Goal: Task Accomplishment & Management: Use online tool/utility

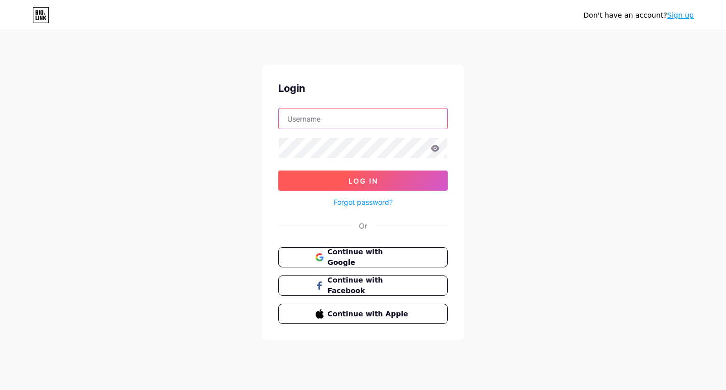
type input "aglplumbingflus"
click at [343, 180] on button "Log In" at bounding box center [362, 180] width 169 height 20
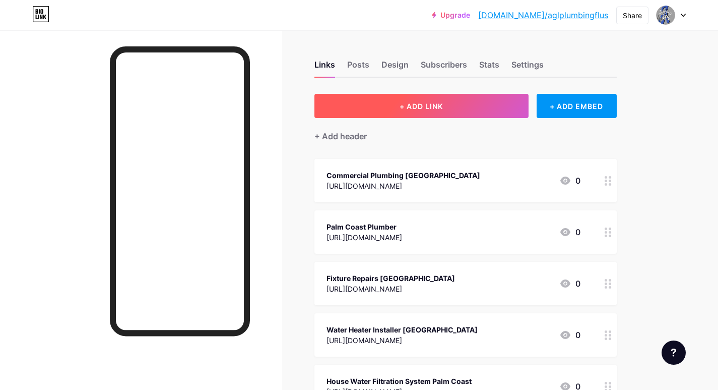
click at [382, 110] on button "+ ADD LINK" at bounding box center [422, 106] width 214 height 24
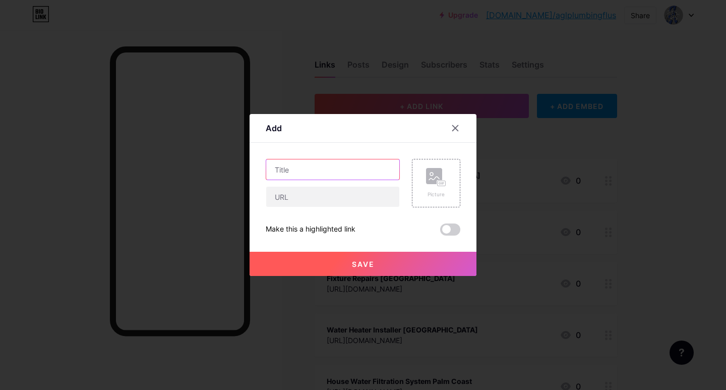
click at [297, 173] on input "text" at bounding box center [332, 169] width 133 height 20
paste input "Transform Your Home with A Grandfather’s Legacy Plumbing – The Experts in Remod…"
type input "Transform Your Home with A Grandfather’s Legacy Plumbing – The Experts in Remod…"
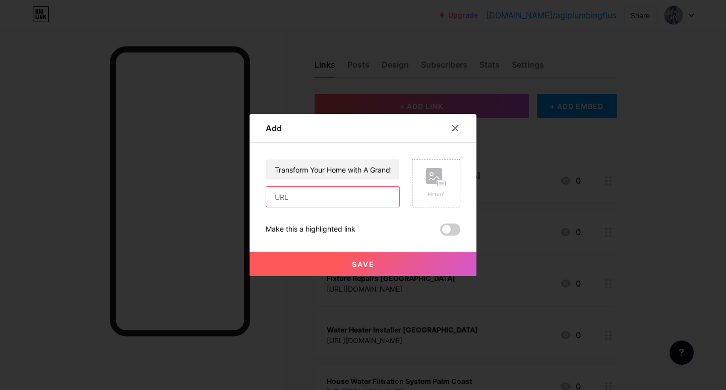
click at [328, 190] on input "text" at bounding box center [332, 197] width 133 height 20
paste input "[URL][DOMAIN_NAME]"
type input "[URL][DOMAIN_NAME]"
click at [346, 259] on button "Save" at bounding box center [363, 264] width 227 height 24
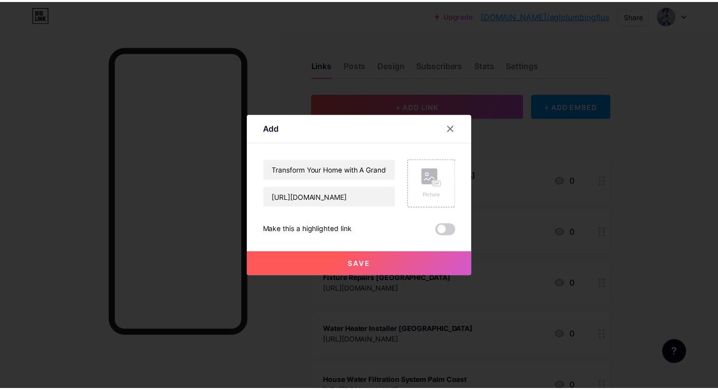
scroll to position [0, 0]
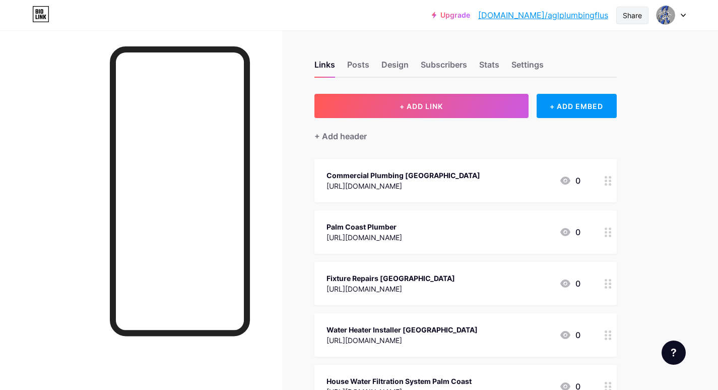
click at [624, 14] on div "Share" at bounding box center [632, 15] width 19 height 11
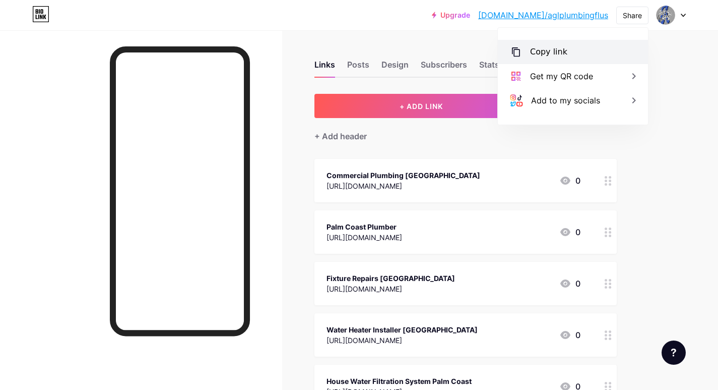
click at [591, 49] on div "Copy link" at bounding box center [573, 52] width 150 height 24
click at [75, 156] on div at bounding box center [141, 225] width 282 height 390
